Goal: Check status: Check status

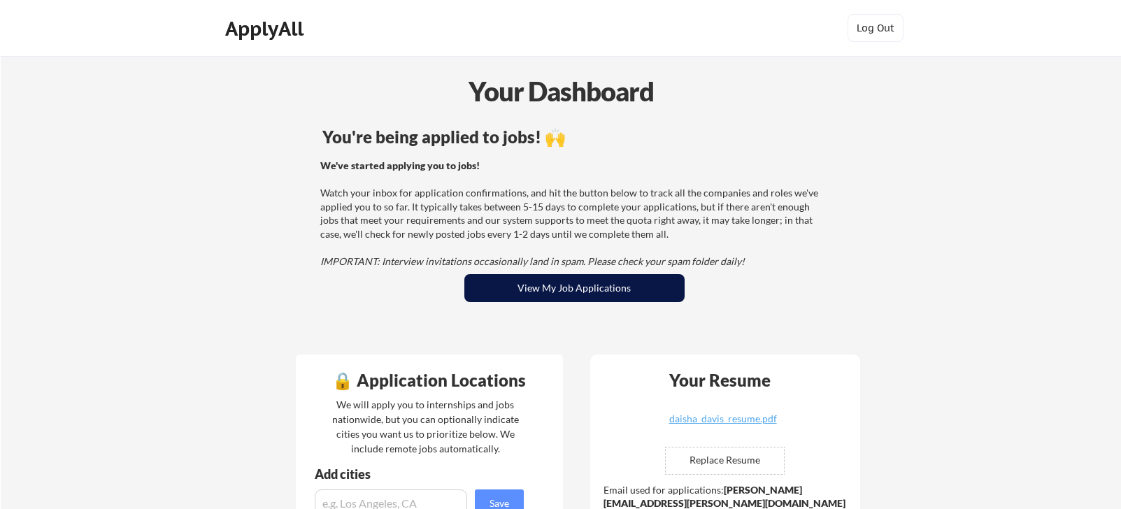
click at [586, 292] on button "View My Job Applications" at bounding box center [575, 288] width 220 height 28
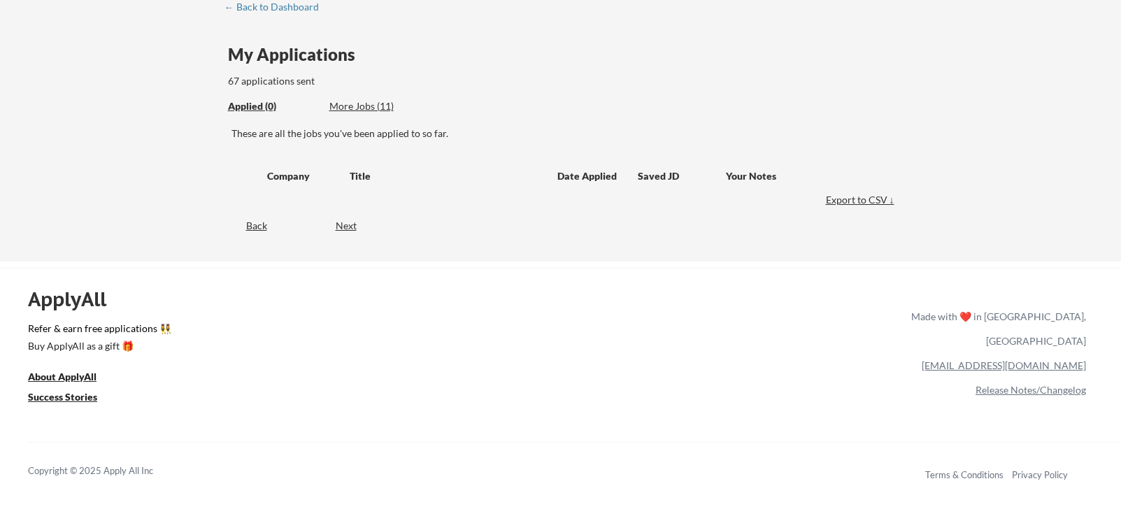
scroll to position [88, 0]
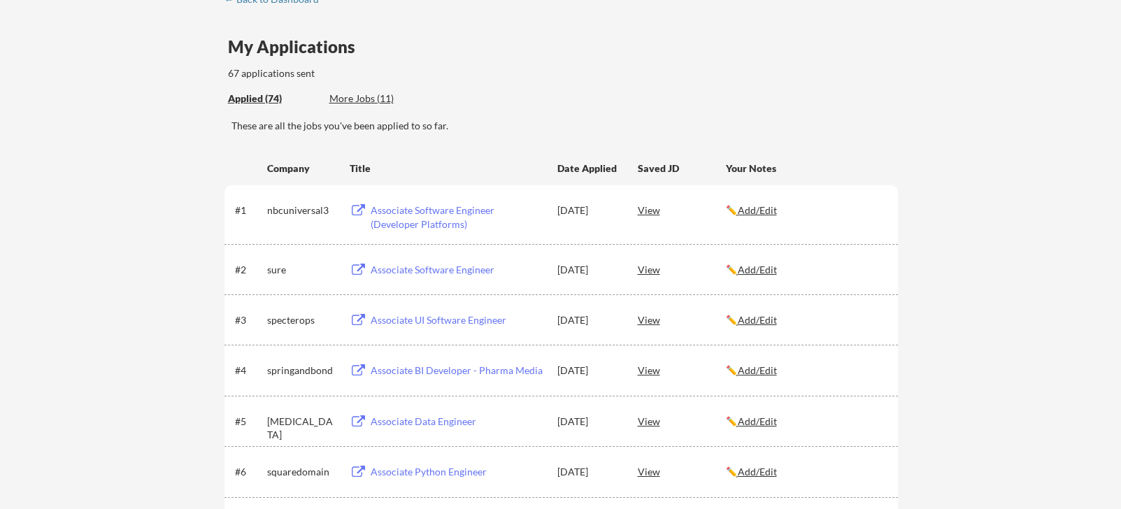
click at [649, 208] on div "View" at bounding box center [682, 209] width 88 height 25
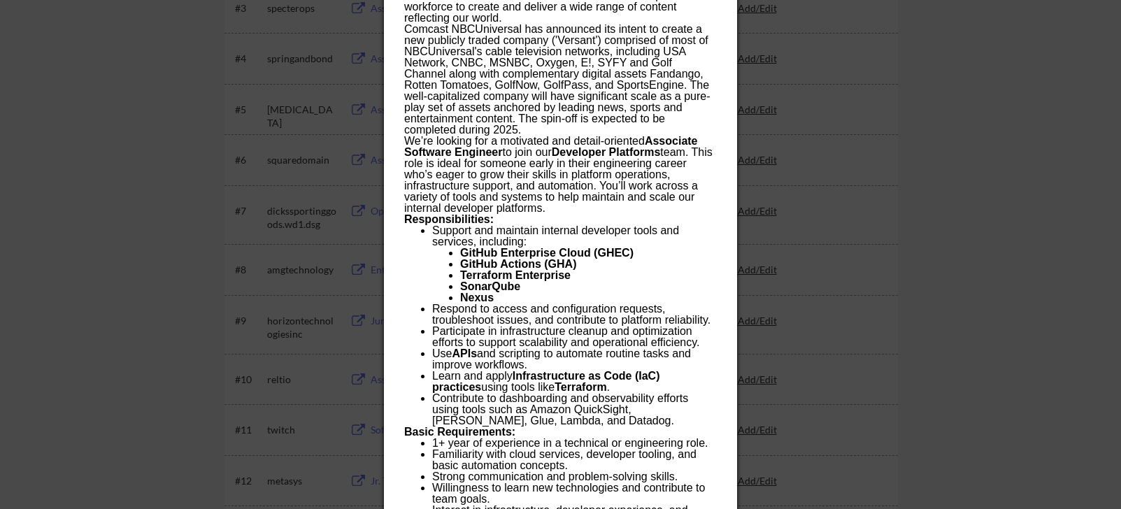
scroll to position [0, 0]
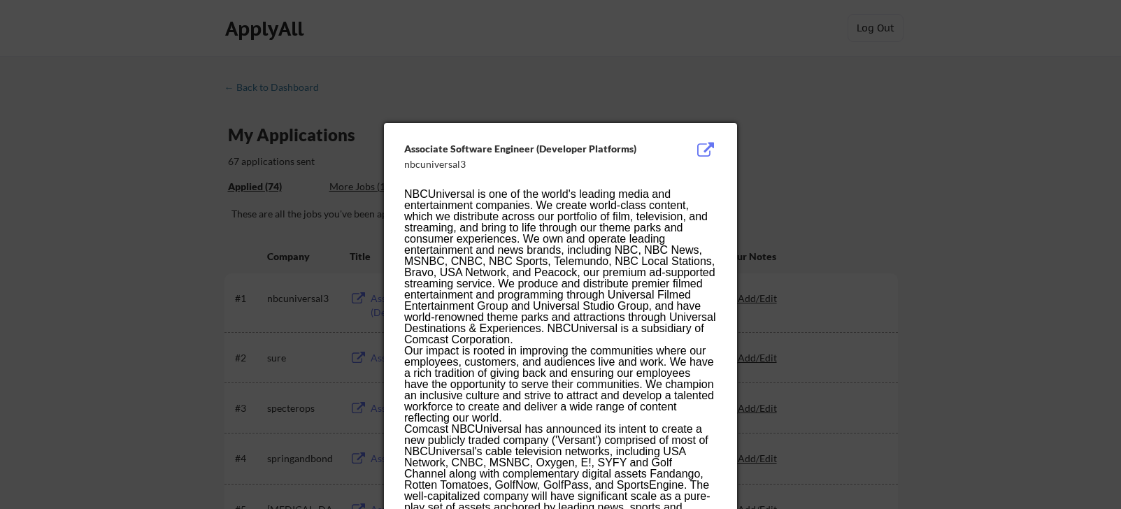
click at [707, 151] on button at bounding box center [706, 150] width 22 height 17
click at [628, 115] on div at bounding box center [560, 254] width 1121 height 509
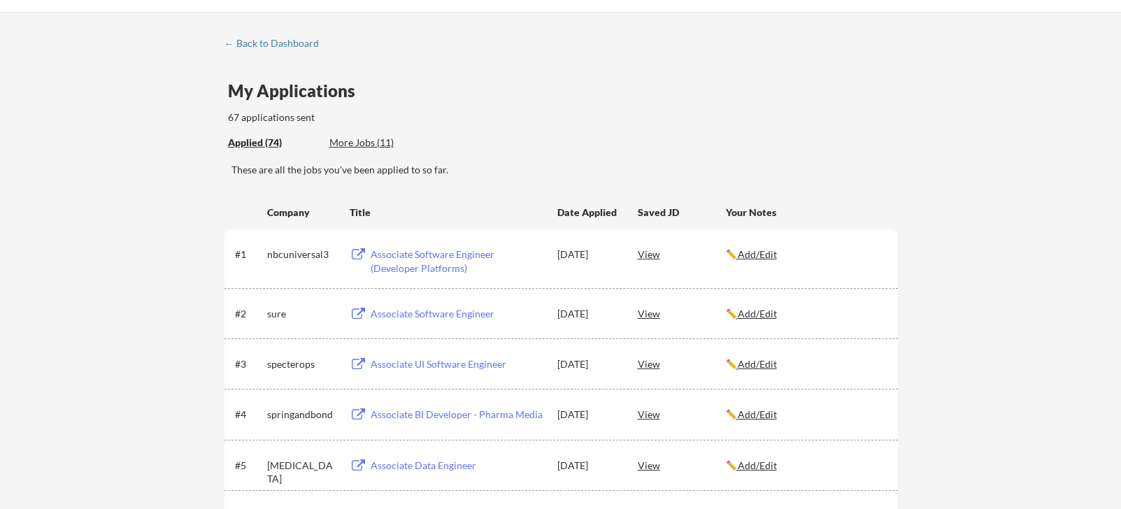
scroll to position [127, 0]
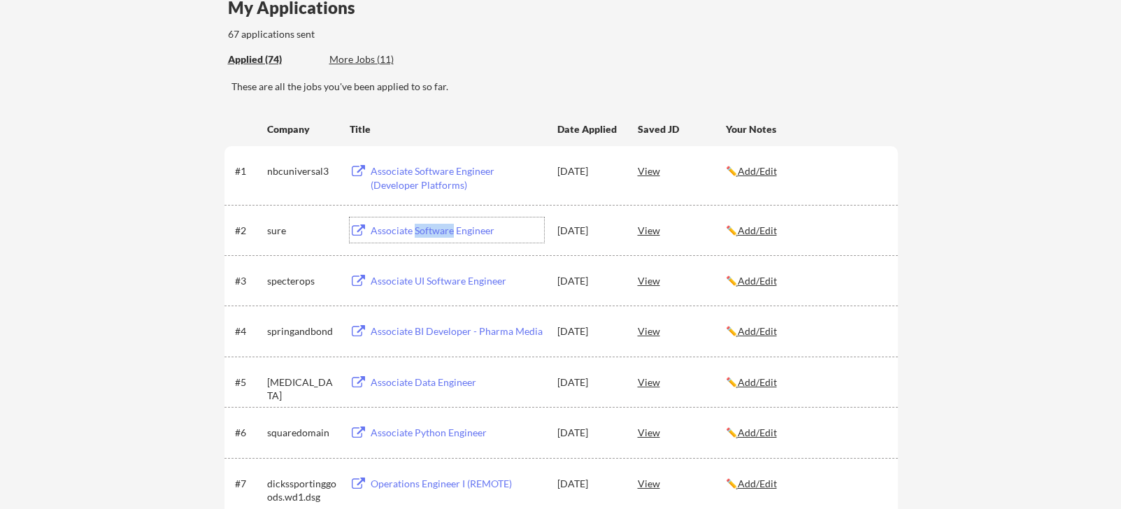
click at [418, 231] on div "Associate Software Engineer" at bounding box center [457, 231] width 173 height 14
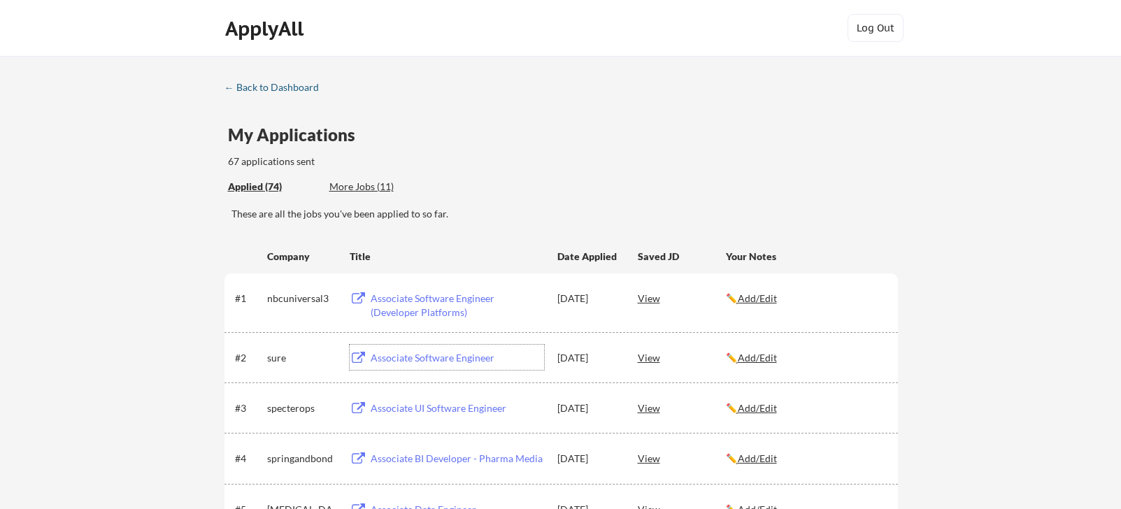
click at [282, 90] on div "← Back to Dashboard" at bounding box center [277, 88] width 105 height 10
